Goal: Task Accomplishment & Management: Manage account settings

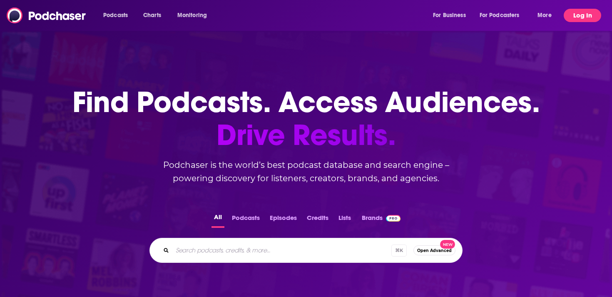
click at [589, 21] on button "Log In" at bounding box center [582, 15] width 37 height 13
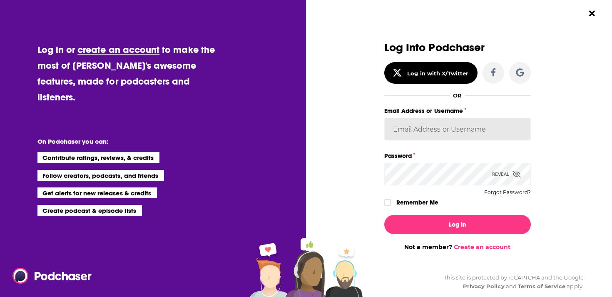
click at [438, 133] on input "Email Address or Username" at bounding box center [457, 129] width 147 height 22
type input "[EMAIL_ADDRESS][DOMAIN_NAME]"
click at [384, 215] on button "Log In" at bounding box center [457, 224] width 147 height 19
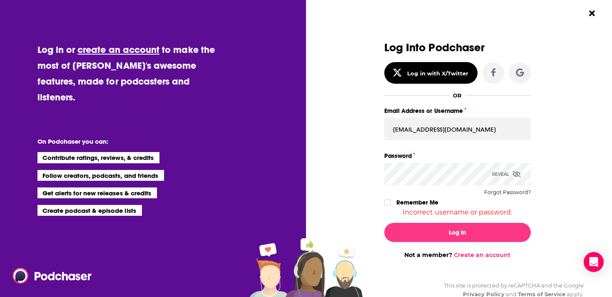
click at [516, 174] on icon "Dialog" at bounding box center [517, 174] width 8 height 7
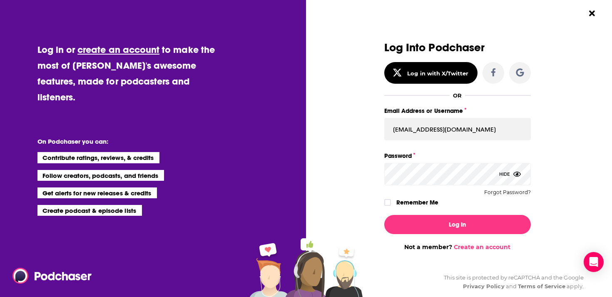
click at [384, 215] on button "Log In" at bounding box center [457, 224] width 147 height 19
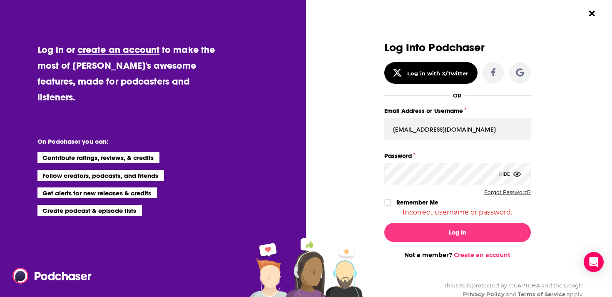
click at [511, 191] on button "Forgot Password?" at bounding box center [507, 192] width 47 height 6
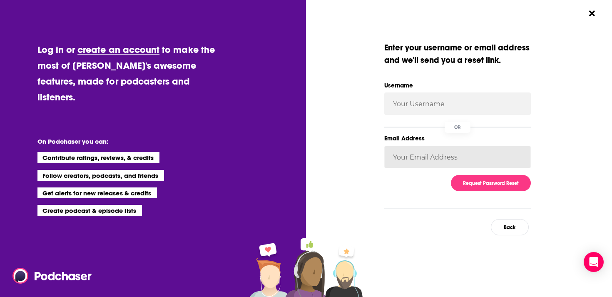
click at [448, 159] on input "Email Address" at bounding box center [457, 157] width 147 height 22
type input "[EMAIL_ADDRESS][DOMAIN_NAME]"
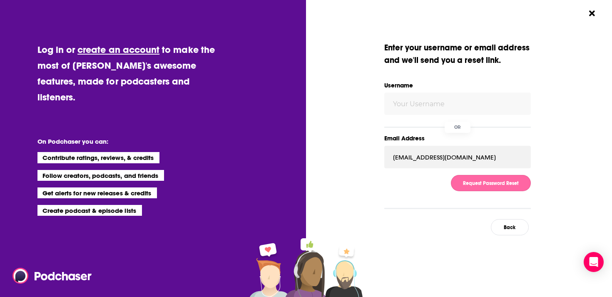
click at [478, 187] on button "Request Password Reset" at bounding box center [491, 183] width 80 height 16
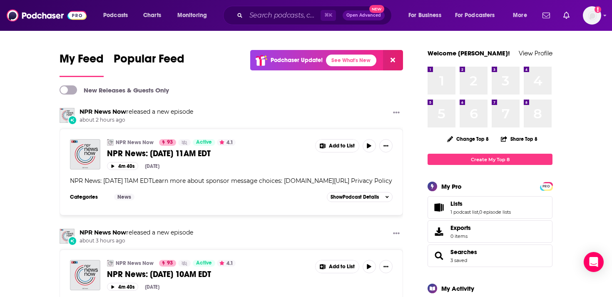
click at [602, 18] on div "Podcasts Charts Monitoring ⌘ K Open Advanced New For Business For Podcasters Mo…" at bounding box center [306, 15] width 612 height 31
click at [604, 16] on icon "Show profile menu" at bounding box center [604, 15] width 3 height 5
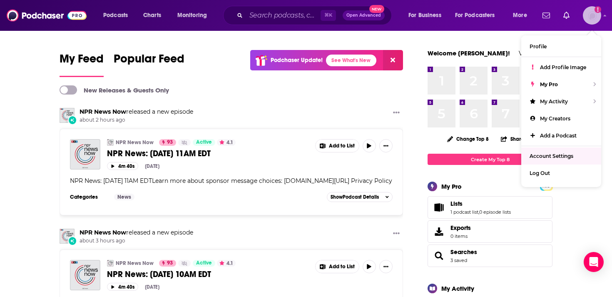
click at [550, 154] on span "Account Settings" at bounding box center [552, 156] width 44 height 6
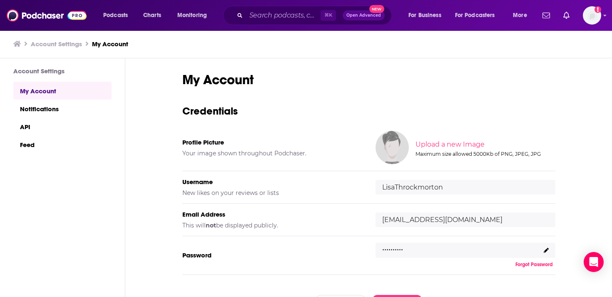
click at [55, 90] on link "My Account" at bounding box center [62, 91] width 98 height 18
click at [599, 19] on img "Logged in as LisaThrockmorton" at bounding box center [592, 15] width 18 height 18
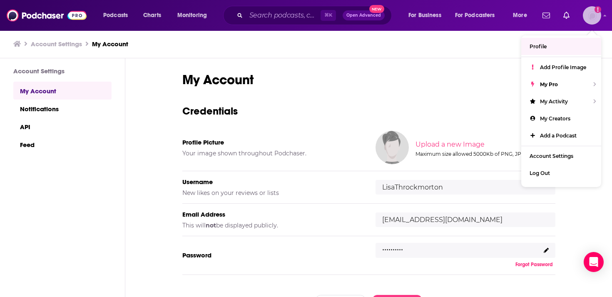
click at [539, 45] on span "Profile" at bounding box center [538, 46] width 17 height 6
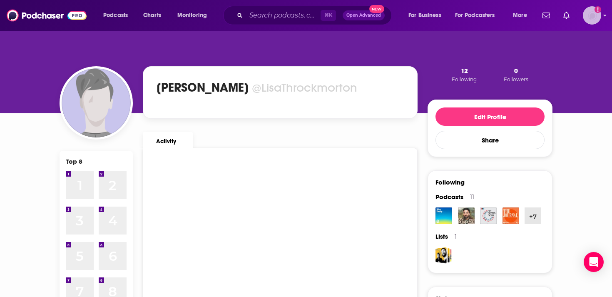
click at [590, 13] on img "Logged in as LisaThrockmorton" at bounding box center [592, 15] width 18 height 18
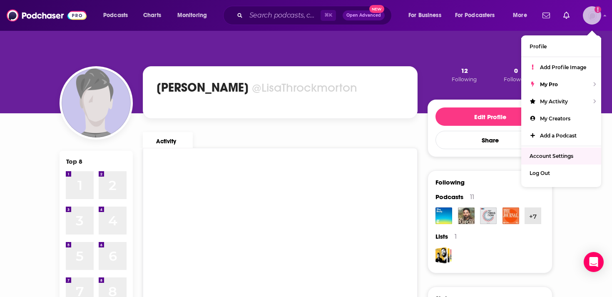
click at [556, 153] on span "Account Settings" at bounding box center [552, 156] width 44 height 6
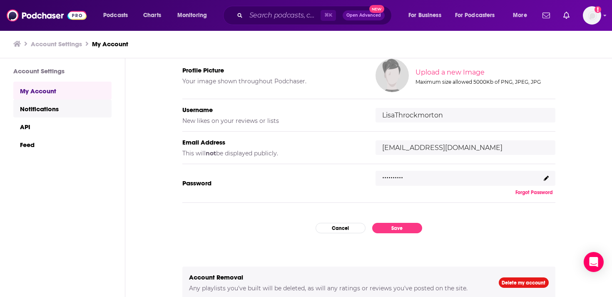
click at [41, 112] on link "Notifications" at bounding box center [62, 109] width 98 height 18
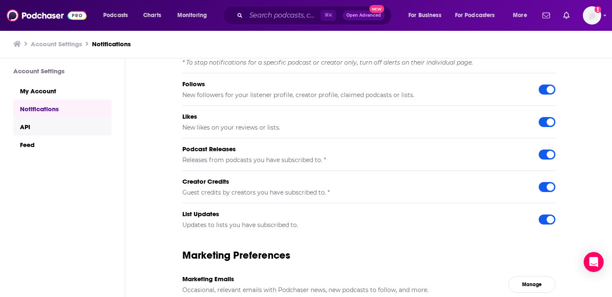
click at [37, 129] on link "API" at bounding box center [62, 126] width 98 height 18
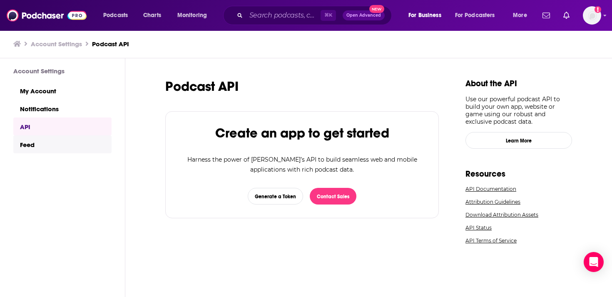
click at [39, 143] on link "Feed" at bounding box center [62, 144] width 98 height 18
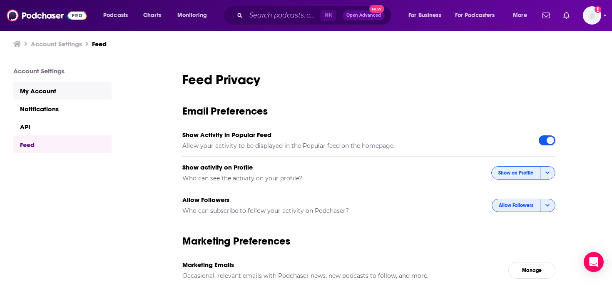
click at [40, 88] on link "My Account" at bounding box center [62, 91] width 98 height 18
